Goal: Information Seeking & Learning: Understand process/instructions

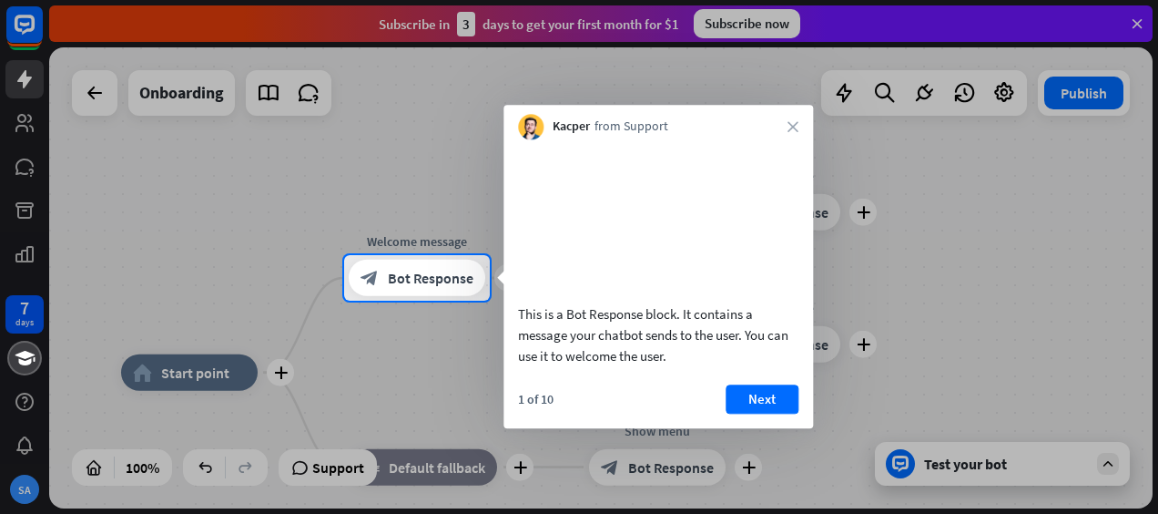
click at [756, 413] on button "Next" at bounding box center [762, 398] width 73 height 29
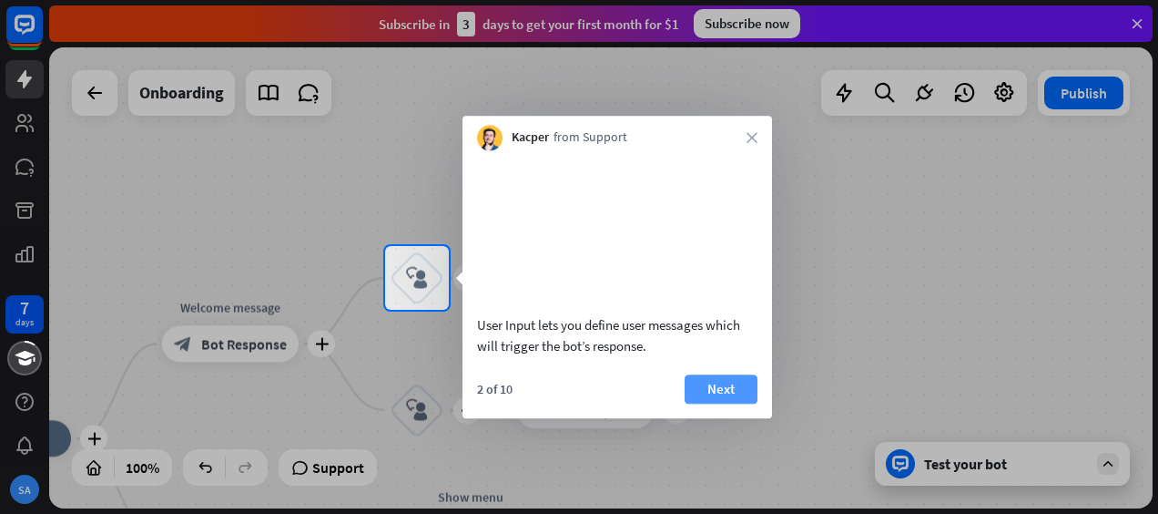
click at [750, 403] on button "Next" at bounding box center [721, 388] width 73 height 29
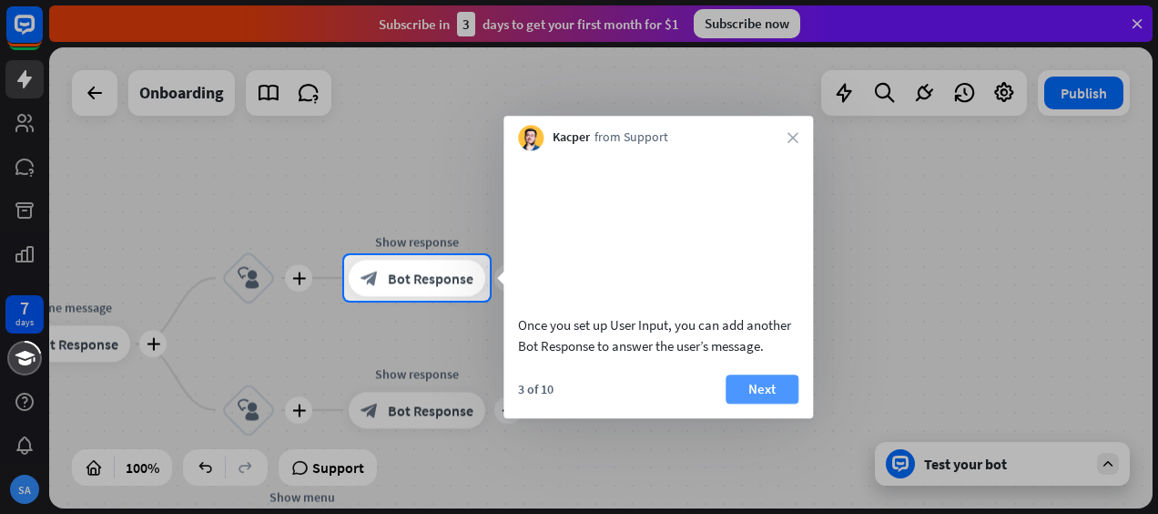
click at [774, 403] on button "Next" at bounding box center [762, 388] width 73 height 29
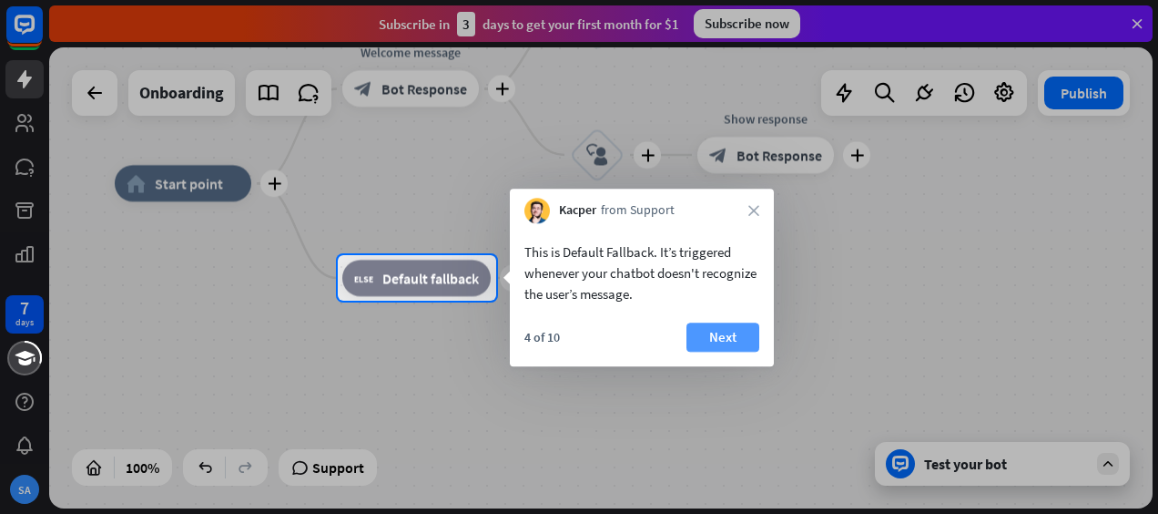
click at [718, 341] on button "Next" at bounding box center [723, 336] width 73 height 29
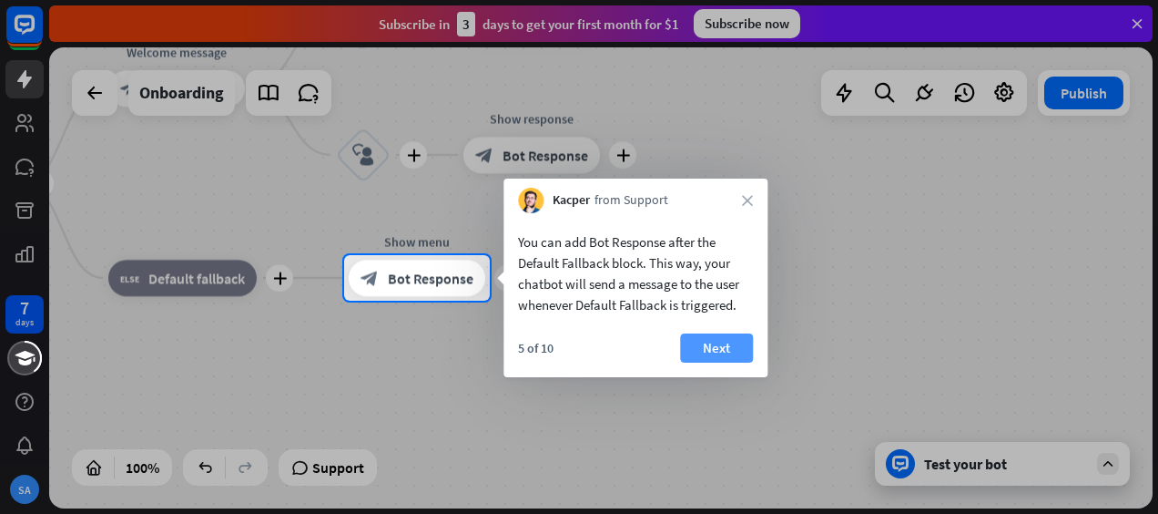
click at [736, 352] on button "Next" at bounding box center [716, 347] width 73 height 29
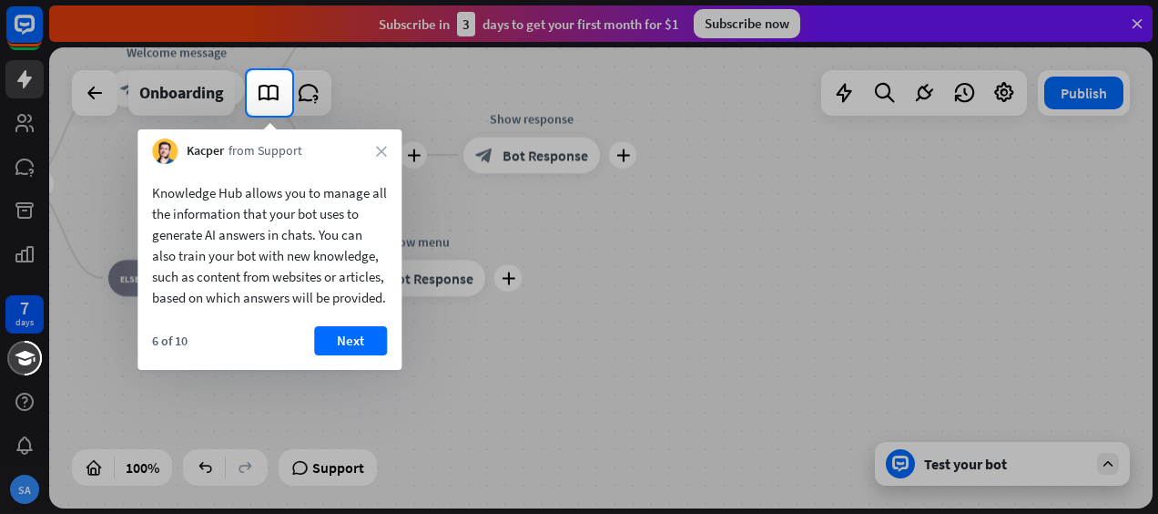
click at [349, 355] on button "Next" at bounding box center [350, 340] width 73 height 29
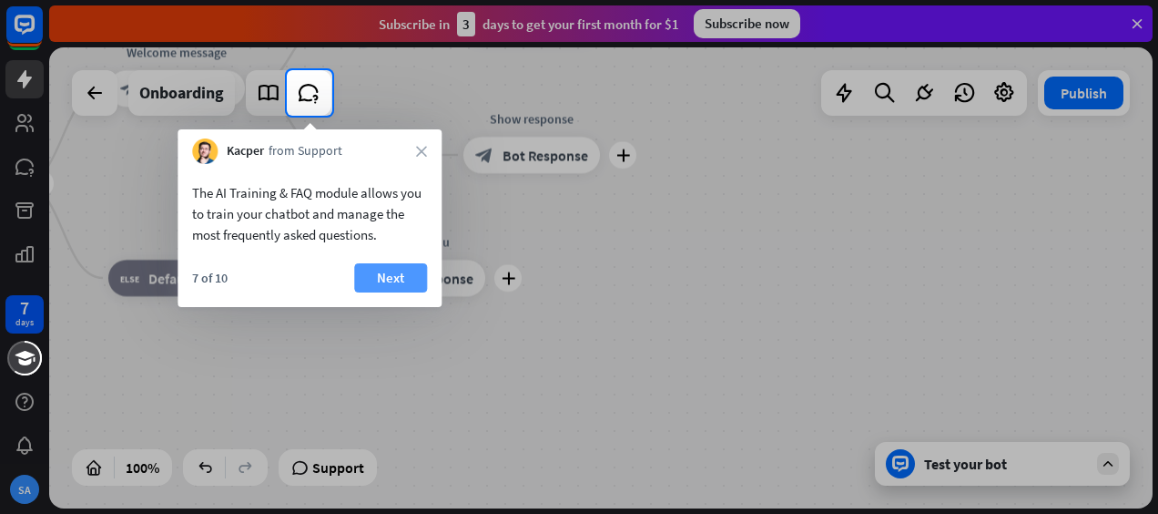
click at [383, 290] on button "Next" at bounding box center [390, 277] width 73 height 29
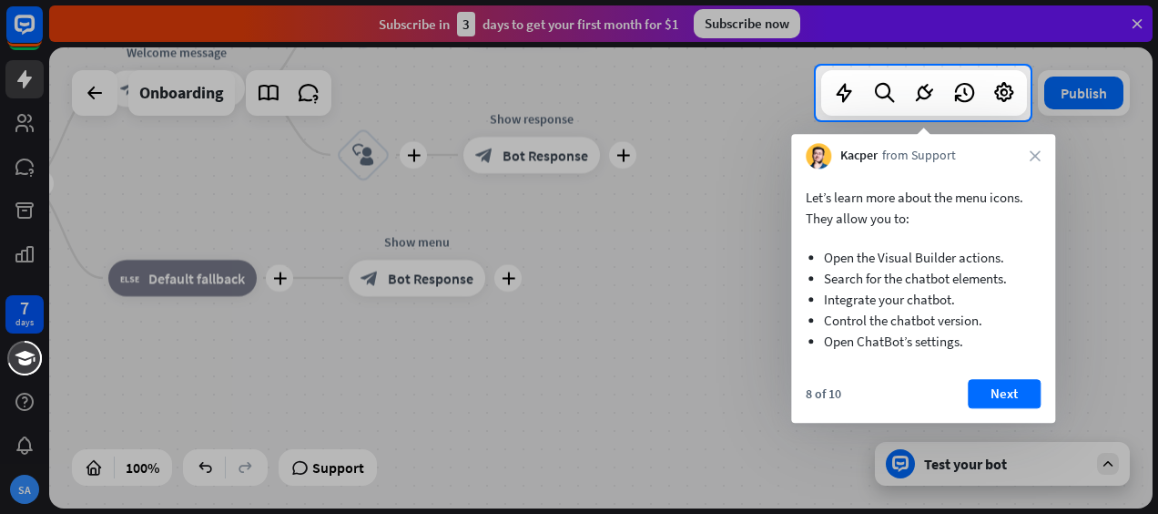
click at [994, 386] on button "Next" at bounding box center [1004, 393] width 73 height 29
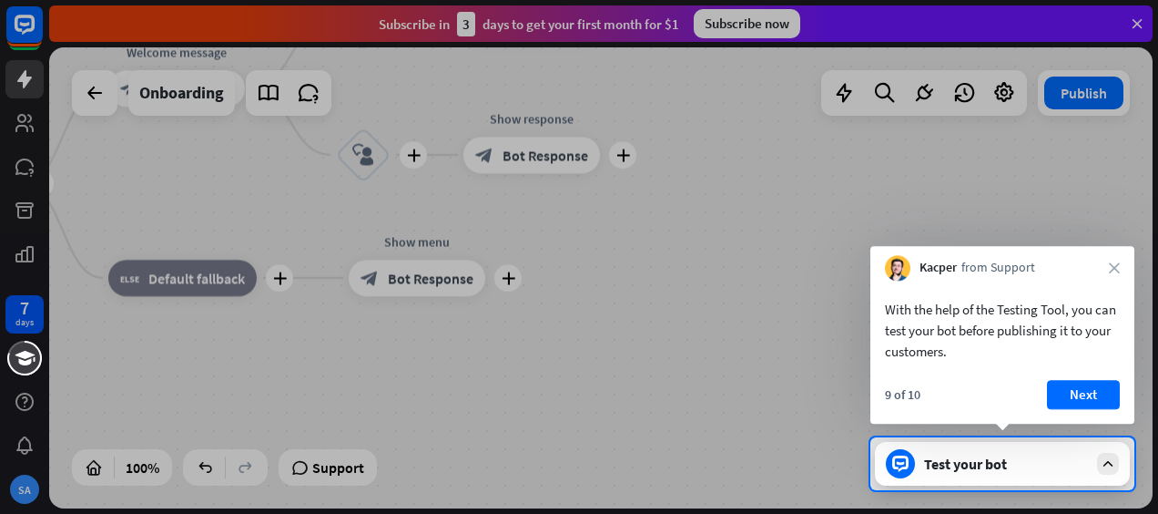
click at [1094, 391] on button "Next" at bounding box center [1083, 394] width 73 height 29
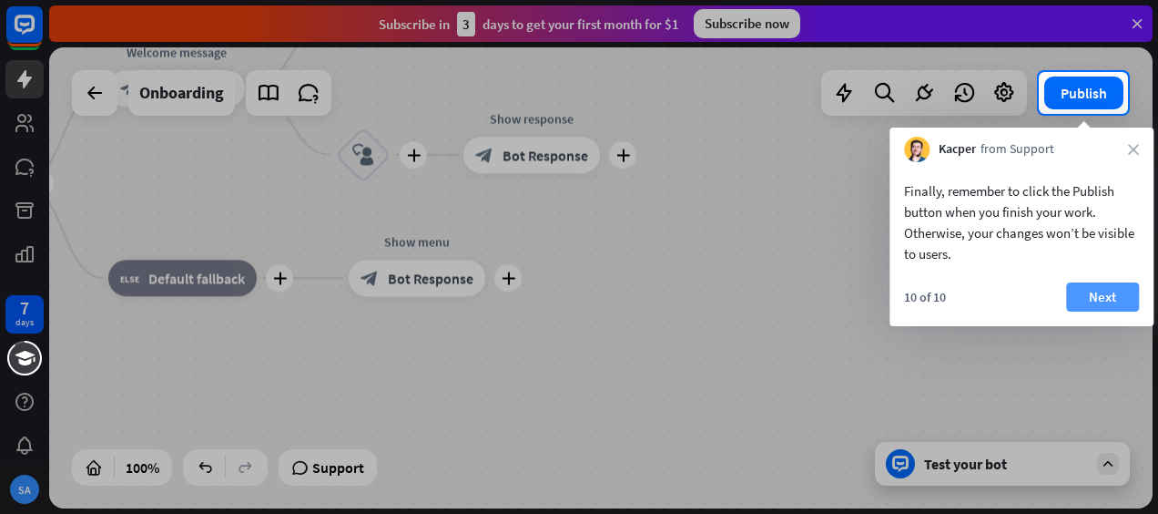
click at [1100, 305] on button "Next" at bounding box center [1102, 296] width 73 height 29
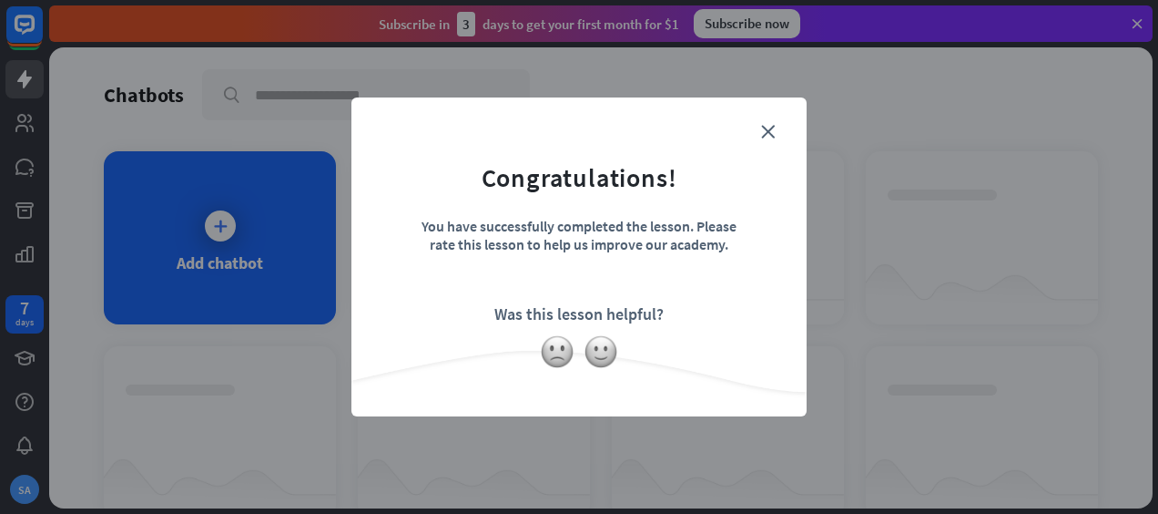
click at [771, 122] on form "Congratulations! You have successfully completed the lesson. Please rate this l…" at bounding box center [579, 229] width 410 height 218
click at [774, 134] on icon "close" at bounding box center [768, 132] width 14 height 14
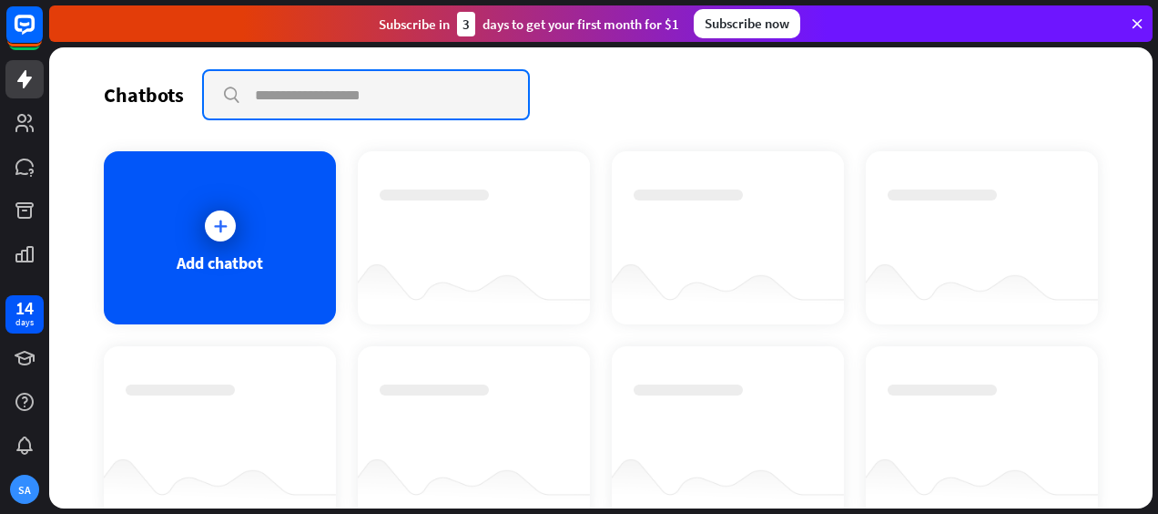
click at [397, 101] on input "text" at bounding box center [366, 94] width 324 height 47
